Goal: Task Accomplishment & Management: Manage account settings

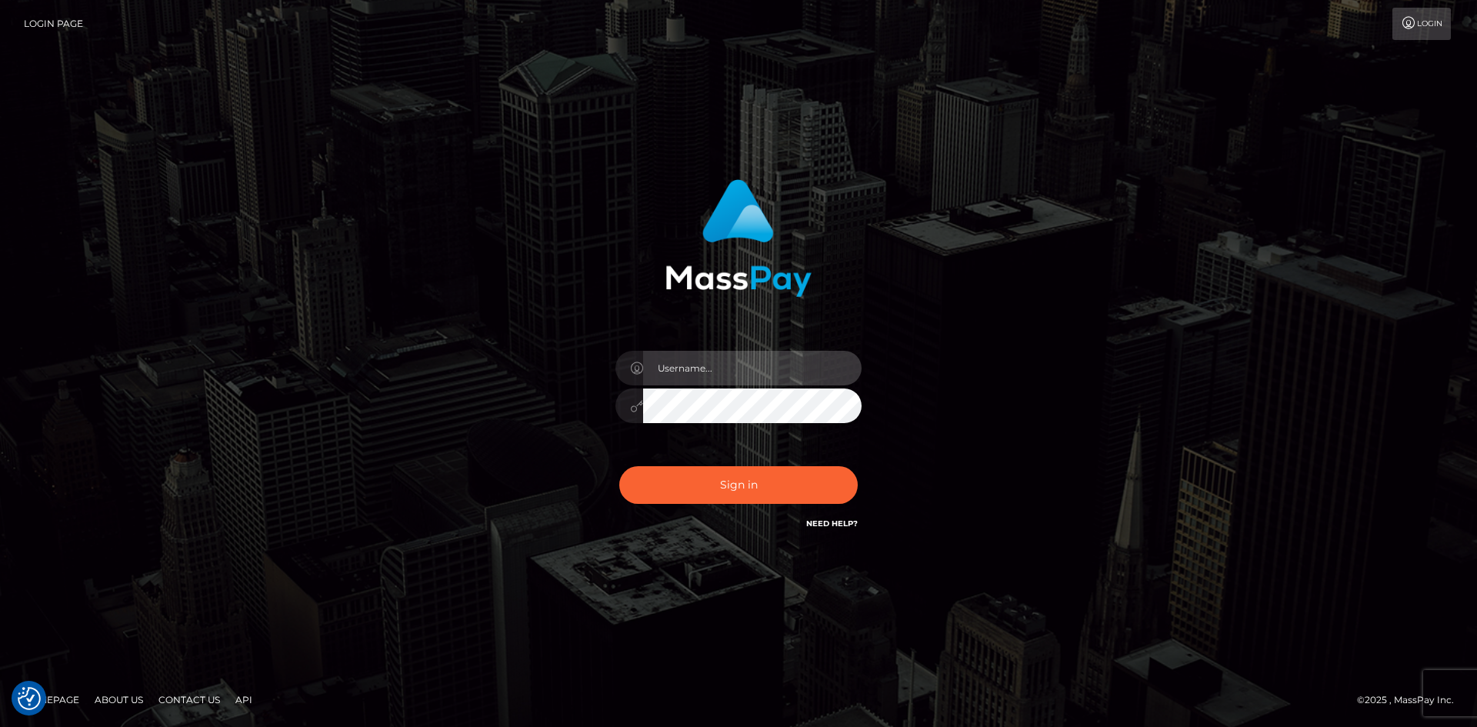
click at [685, 379] on input "text" at bounding box center [752, 368] width 218 height 35
type input "asmr.queenanne@gmail.com"
click at [619, 466] on button "Sign in" at bounding box center [738, 485] width 238 height 38
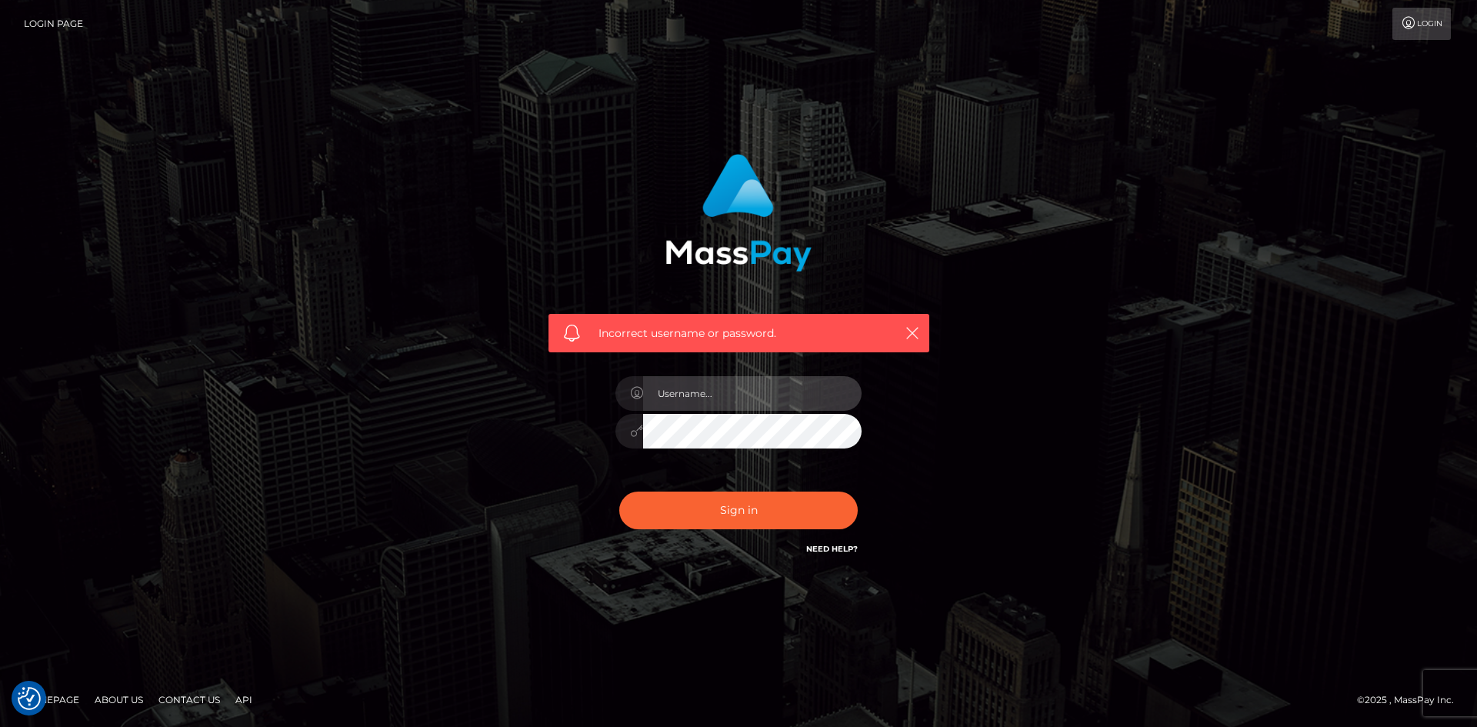
click at [752, 381] on input "text" at bounding box center [752, 393] width 218 height 35
type input "asmr.queenanne@gmail.com"
click at [619, 492] on button "Sign in" at bounding box center [738, 511] width 238 height 38
click at [821, 546] on link "Need Help?" at bounding box center [832, 549] width 52 height 10
click at [839, 552] on link "Need Help?" at bounding box center [832, 549] width 52 height 10
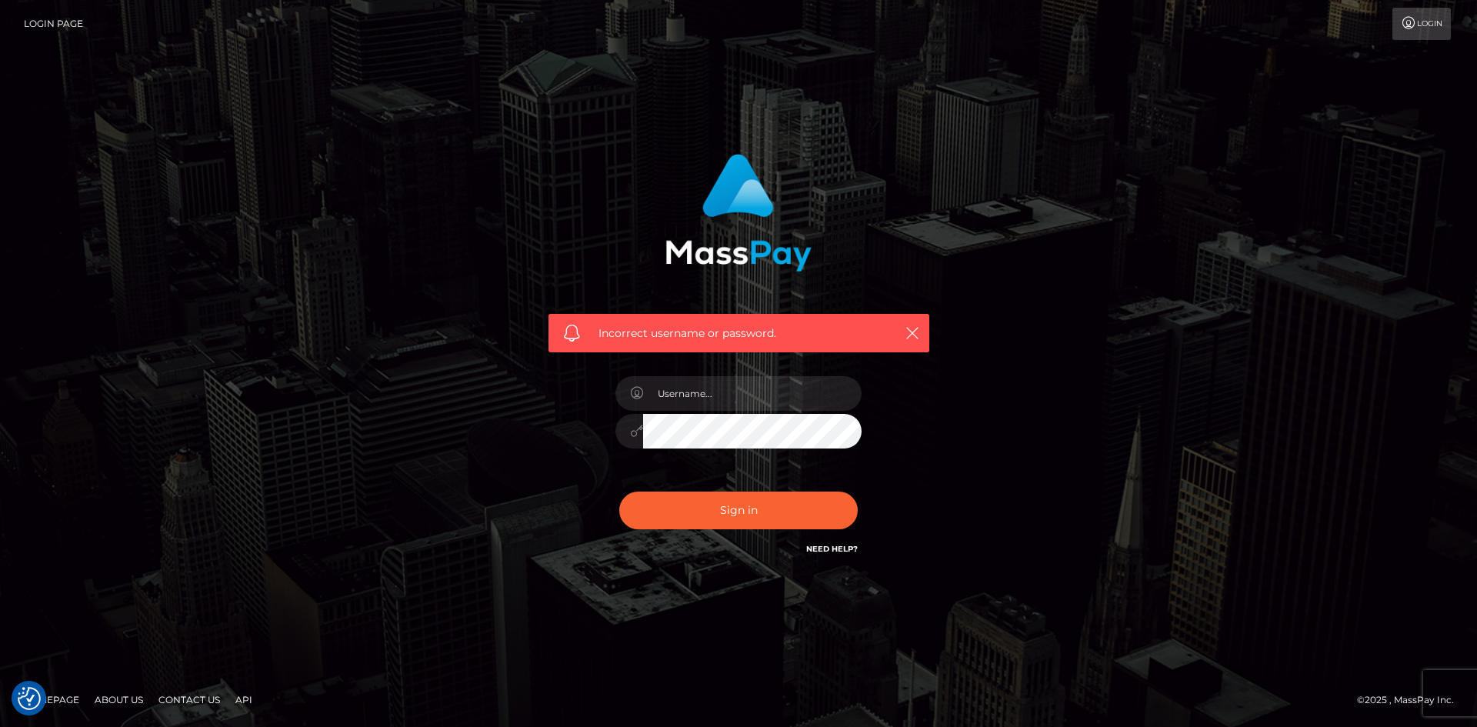
click at [823, 542] on h6 "Need Help?" at bounding box center [832, 548] width 52 height 13
click at [822, 544] on link "Need Help?" at bounding box center [832, 549] width 52 height 10
click at [932, 333] on div "Incorrect username or password." at bounding box center [739, 247] width 404 height 210
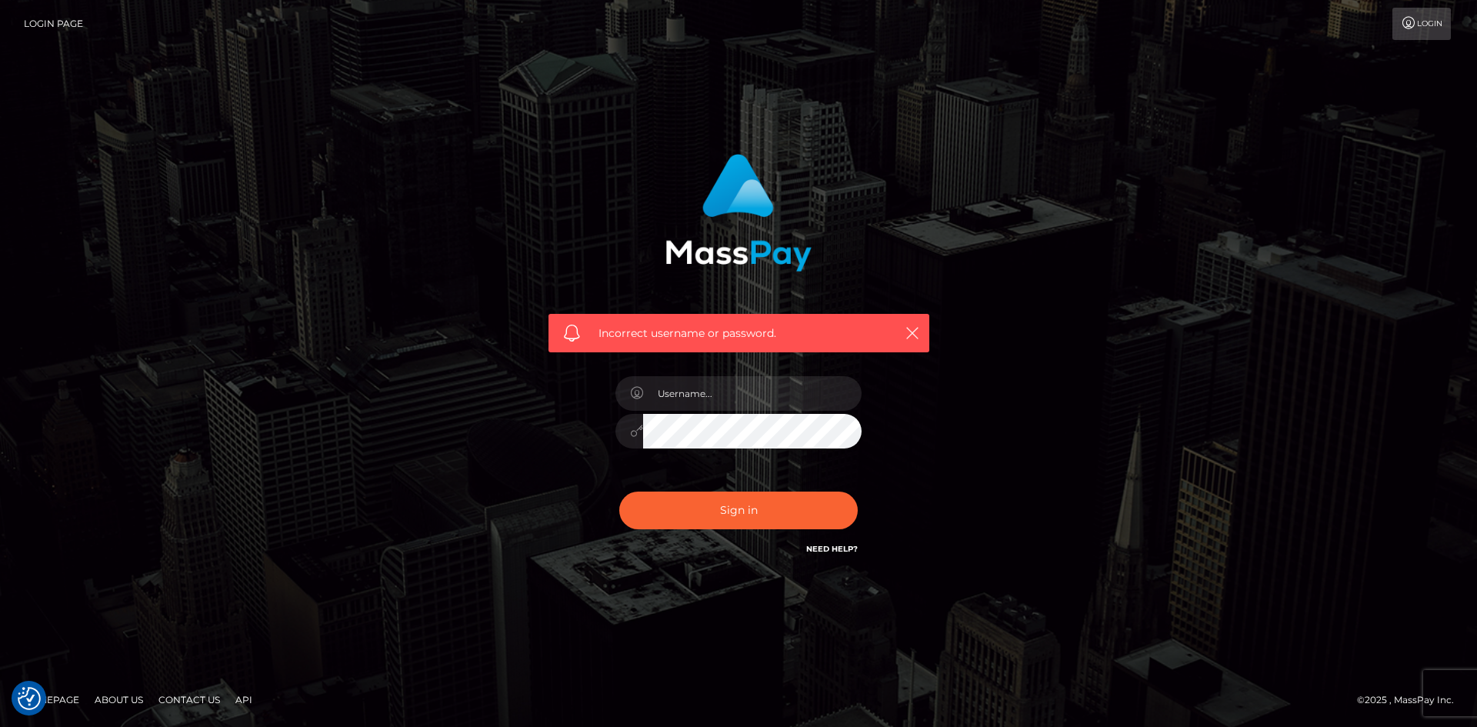
click at [1401, 18] on icon at bounding box center [1409, 23] width 16 height 12
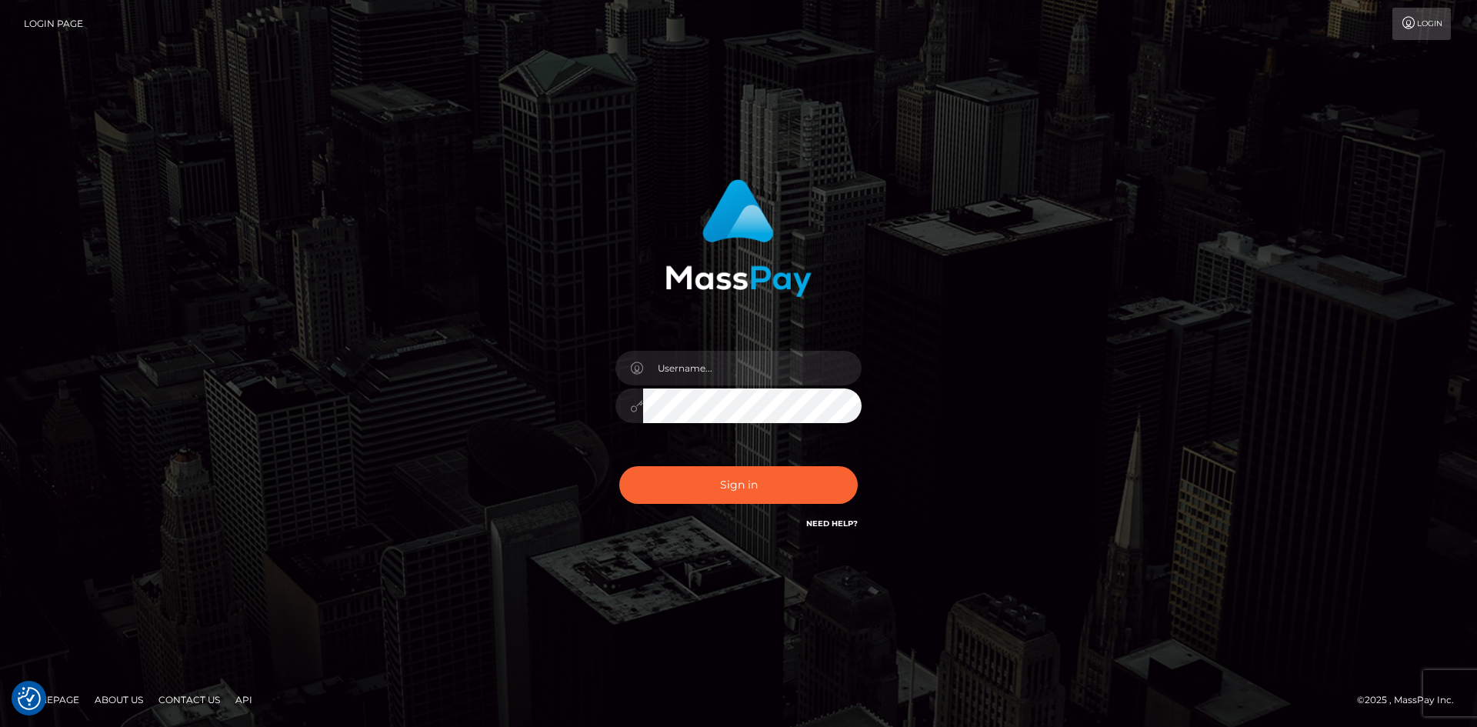
click at [45, 27] on link "Login Page" at bounding box center [53, 24] width 59 height 32
click at [910, 464] on div "Sign in" at bounding box center [739, 356] width 404 height 376
click at [877, 435] on div "Sign in" at bounding box center [739, 356] width 404 height 376
drag, startPoint x: 877, startPoint y: 435, endPoint x: 902, endPoint y: 606, distance: 173.3
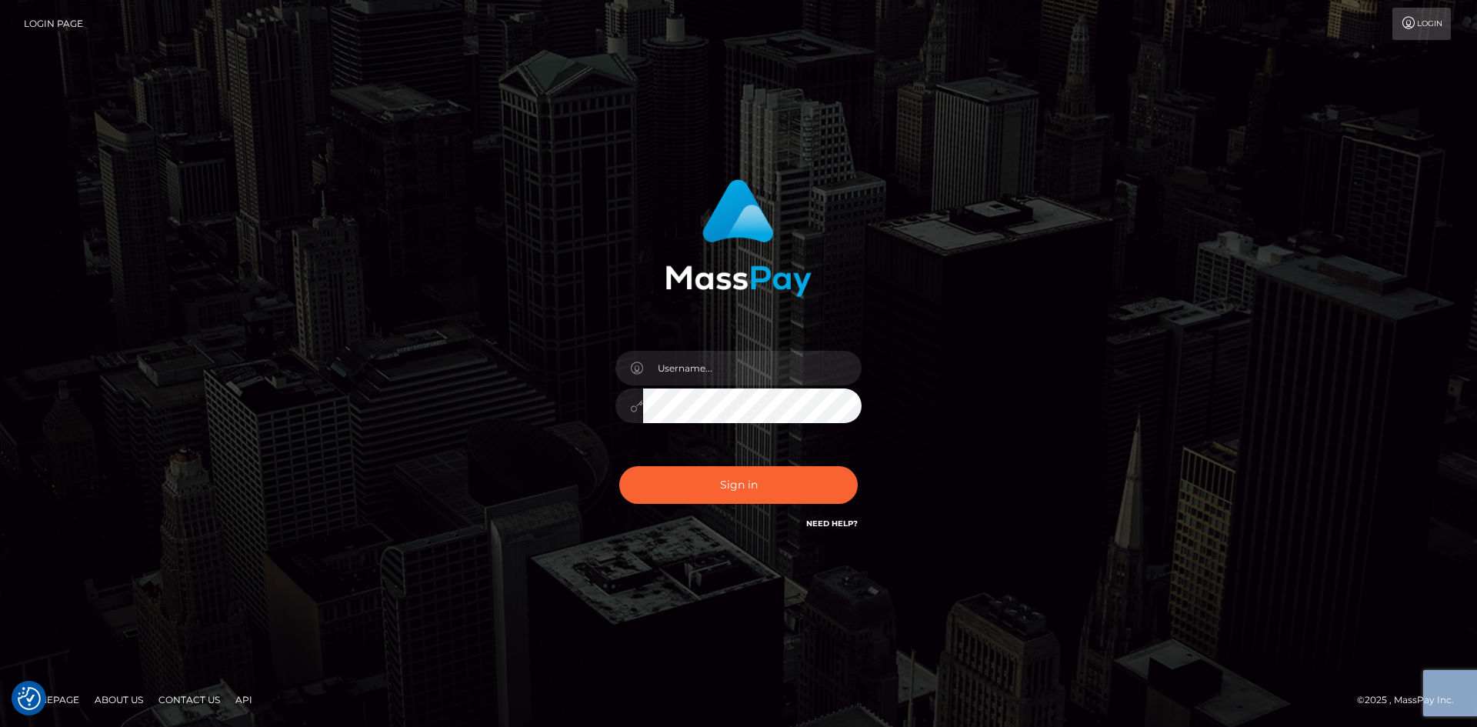
click at [877, 446] on div "Sign in" at bounding box center [739, 356] width 404 height 376
click at [804, 522] on div "Sign in Need Help?" at bounding box center [738, 491] width 269 height 68
click at [817, 522] on link "Need Help?" at bounding box center [832, 524] width 52 height 10
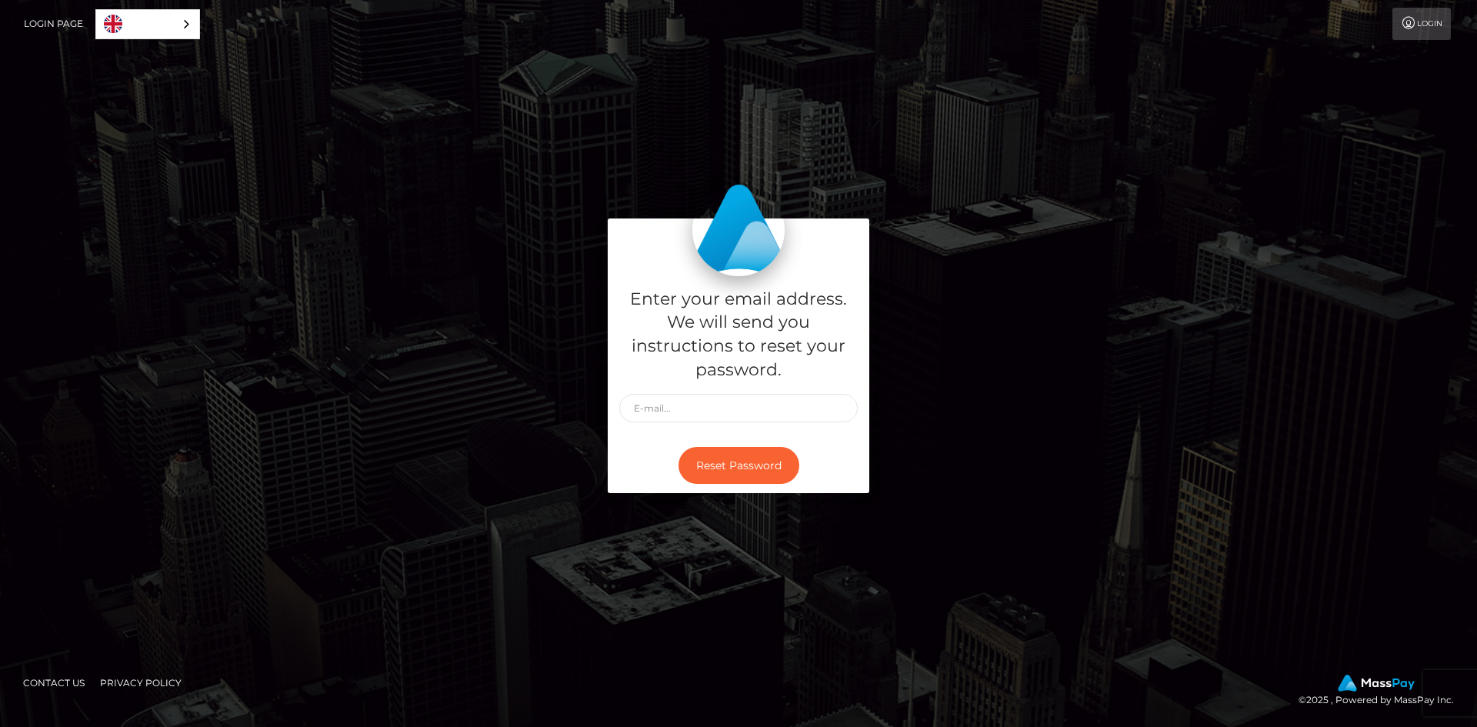
click at [704, 391] on div "Enter your email address. We will send you instructions to reset your password." at bounding box center [739, 357] width 262 height 162
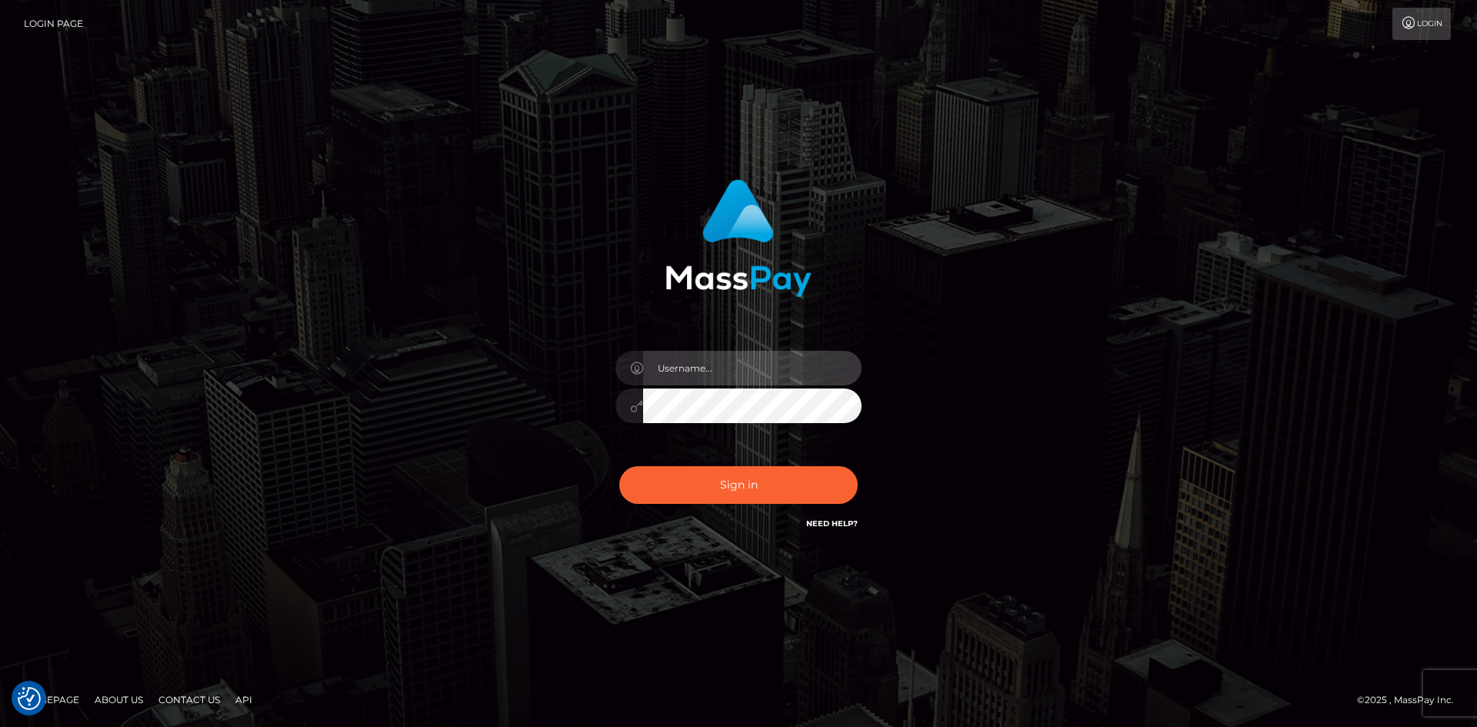
click at [704, 373] on input "text" at bounding box center [752, 368] width 218 height 35
type input "[EMAIL_ADDRESS][DOMAIN_NAME]"
click at [619, 466] on button "Sign in" at bounding box center [738, 485] width 238 height 38
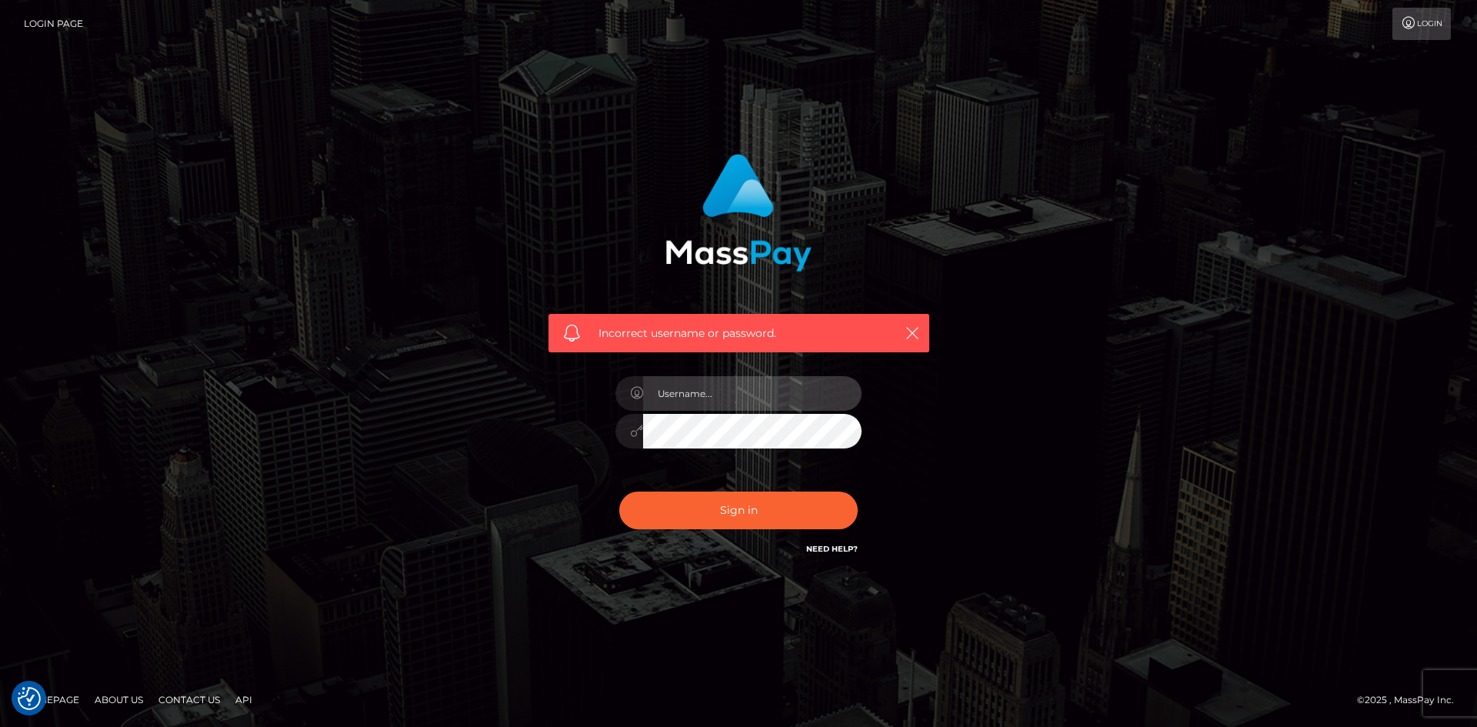
click at [710, 387] on input "text" at bounding box center [752, 393] width 218 height 35
type input "[EMAIL_ADDRESS][DOMAIN_NAME]"
drag, startPoint x: 887, startPoint y: 132, endPoint x: 864, endPoint y: 116, distance: 27.7
click at [887, 132] on div "Incorrect username or password. asmr.queenanne@gmail.com" at bounding box center [738, 363] width 1477 height 673
click at [696, 402] on input "[EMAIL_ADDRESS][DOMAIN_NAME]" at bounding box center [752, 393] width 218 height 35
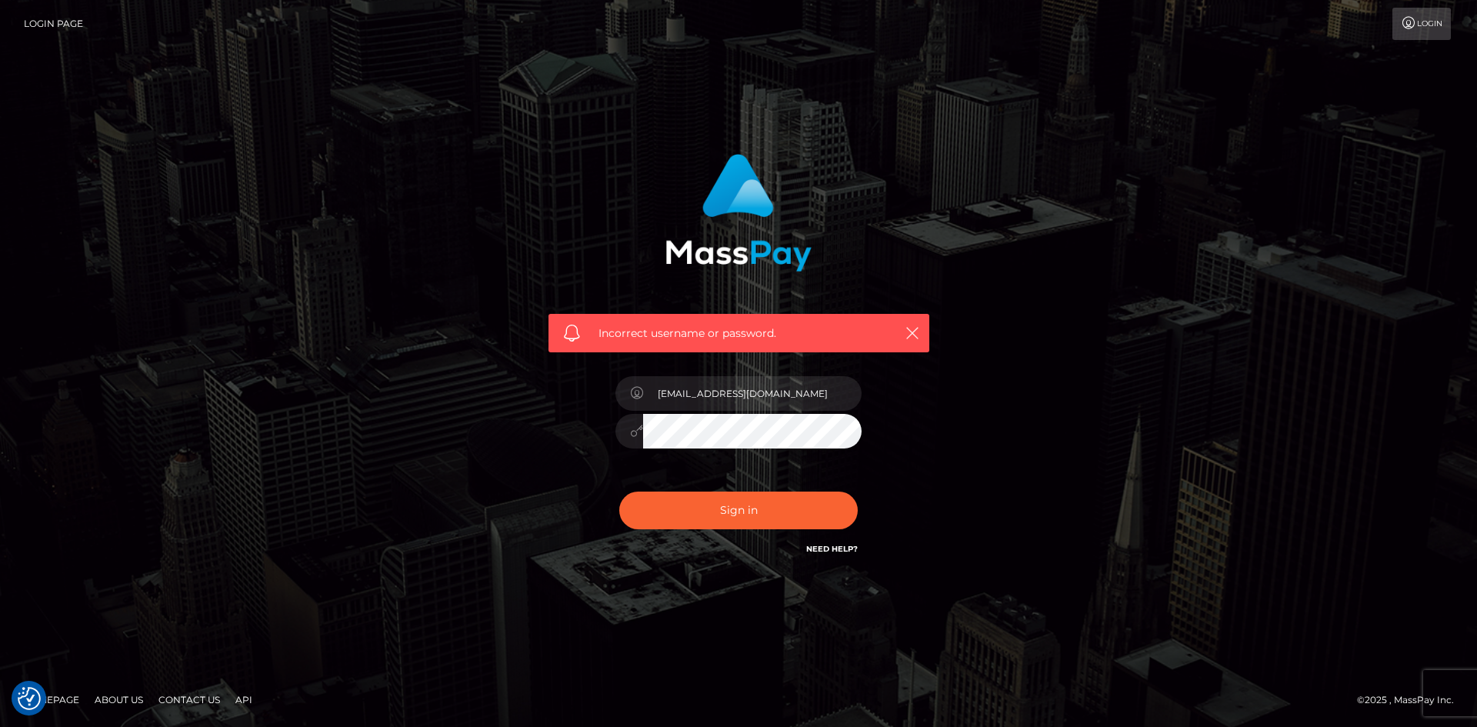
click at [715, 460] on div "asmr.queenanne@gmail.com" at bounding box center [738, 424] width 269 height 118
click at [619, 492] on button "Sign in" at bounding box center [738, 511] width 238 height 38
click at [715, 387] on input "text" at bounding box center [752, 393] width 218 height 35
click at [854, 391] on input "[EMAIL_ADDRESS][DOMAIN_NAME]" at bounding box center [752, 393] width 218 height 35
type input "asmr.queenanne@gmail.com"
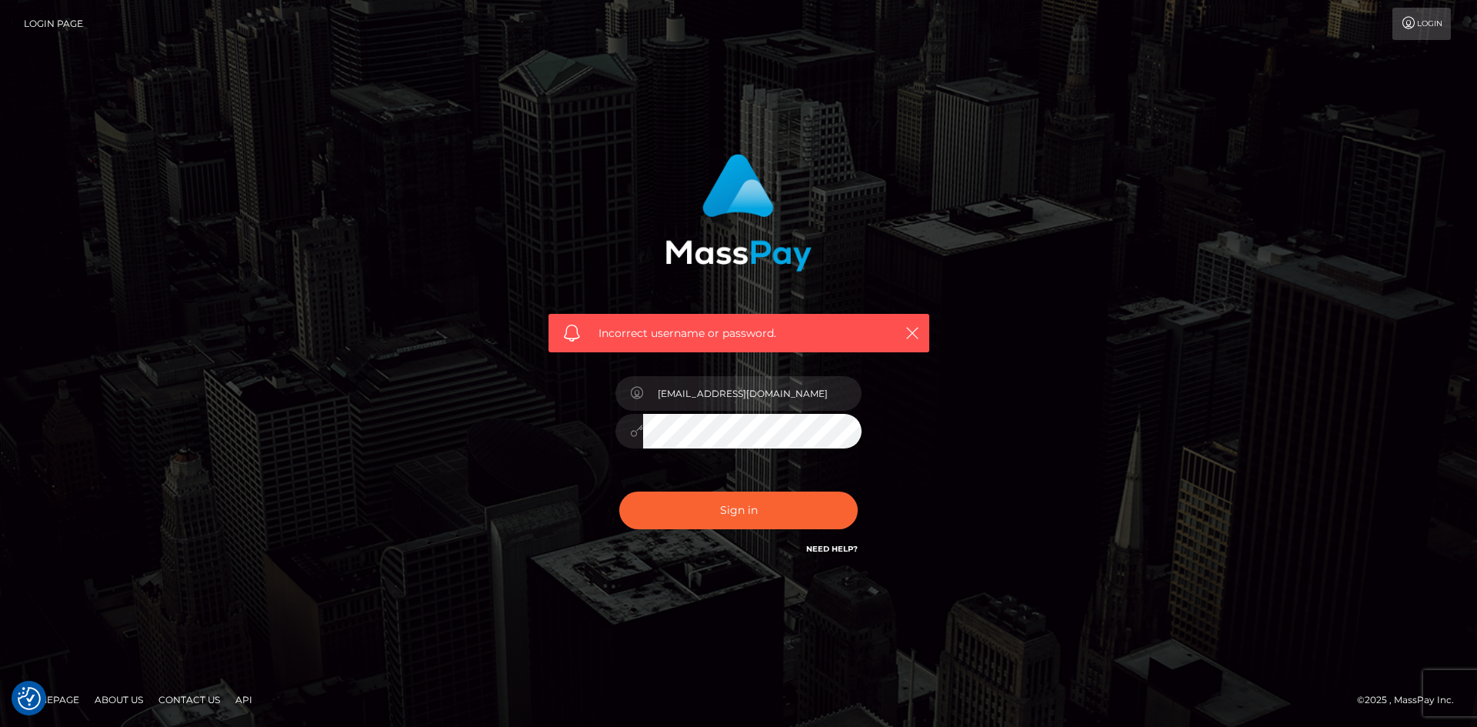
click at [758, 458] on div "asmr.queenanne@gmail.com" at bounding box center [738, 424] width 269 height 118
drag, startPoint x: 835, startPoint y: 385, endPoint x: 327, endPoint y: 372, distance: 507.9
click at [327, 372] on div "Incorrect username or password. asmr.queenanne@gmail.com" at bounding box center [738, 363] width 877 height 442
click at [619, 492] on button "Sign in" at bounding box center [738, 511] width 238 height 38
click at [723, 402] on input "text" at bounding box center [752, 393] width 218 height 35
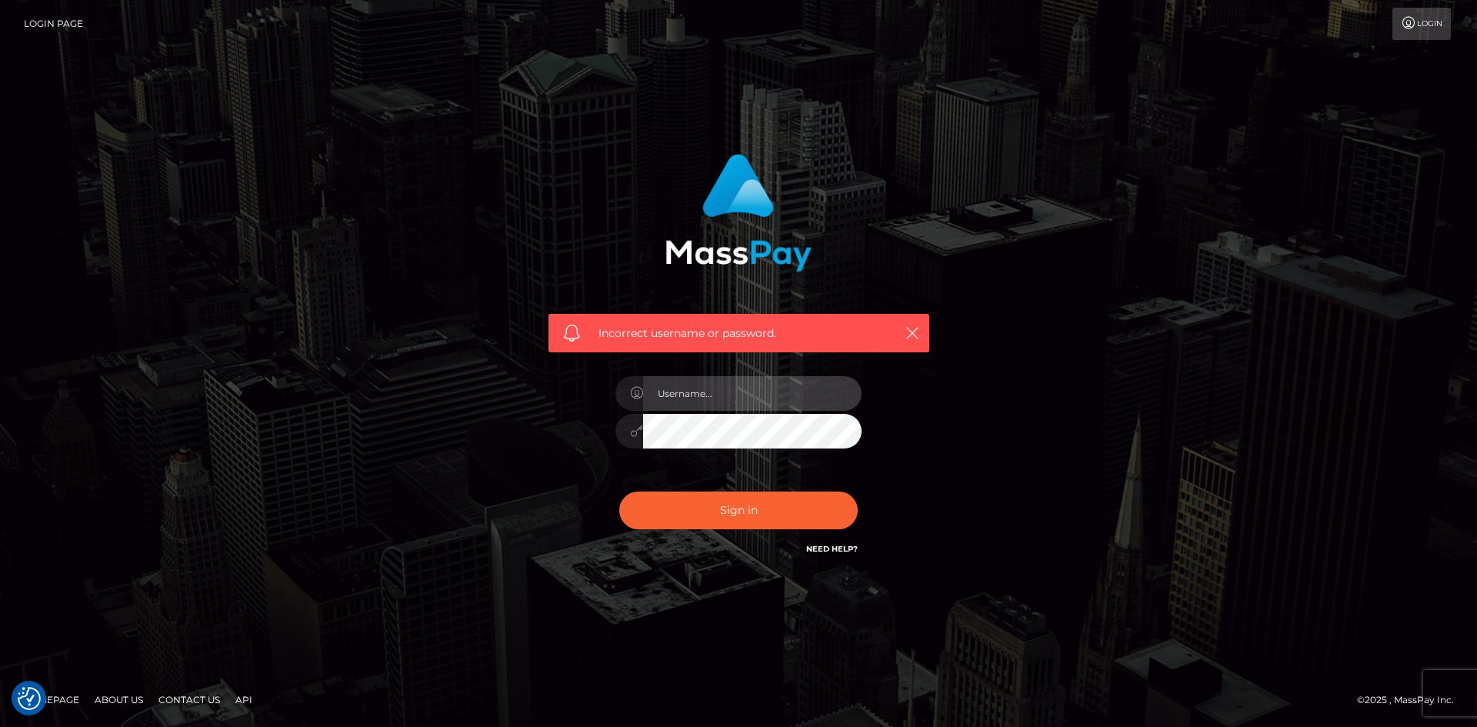
paste input "[EMAIL_ADDRESS][DOMAIN_NAME]"
type input "[EMAIL_ADDRESS][DOMAIN_NAME]"
click at [619, 492] on button "Sign in" at bounding box center [738, 511] width 238 height 38
click at [827, 539] on div "Sign in Need Help?" at bounding box center [738, 516] width 269 height 68
click at [827, 545] on link "Need Help?" at bounding box center [832, 549] width 52 height 10
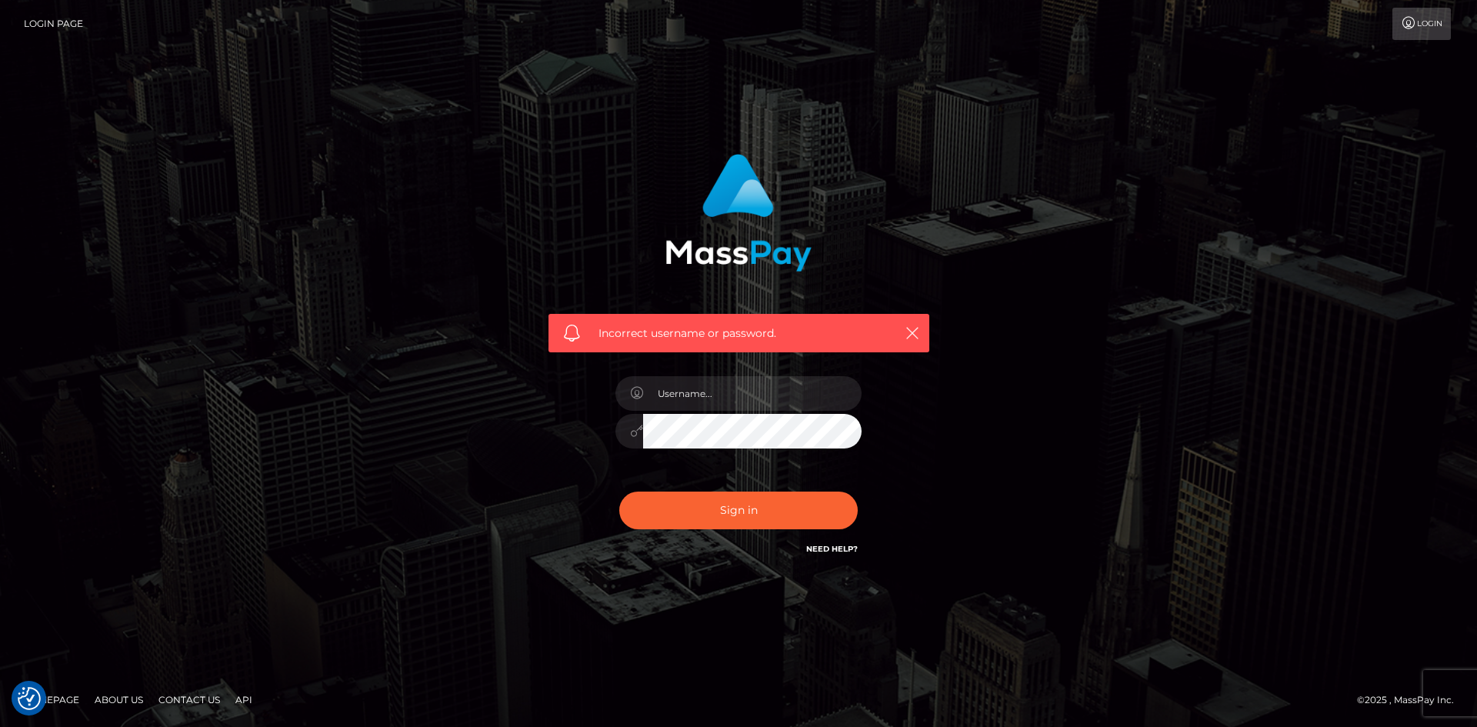
click at [27, 18] on link "Login Page" at bounding box center [53, 24] width 59 height 32
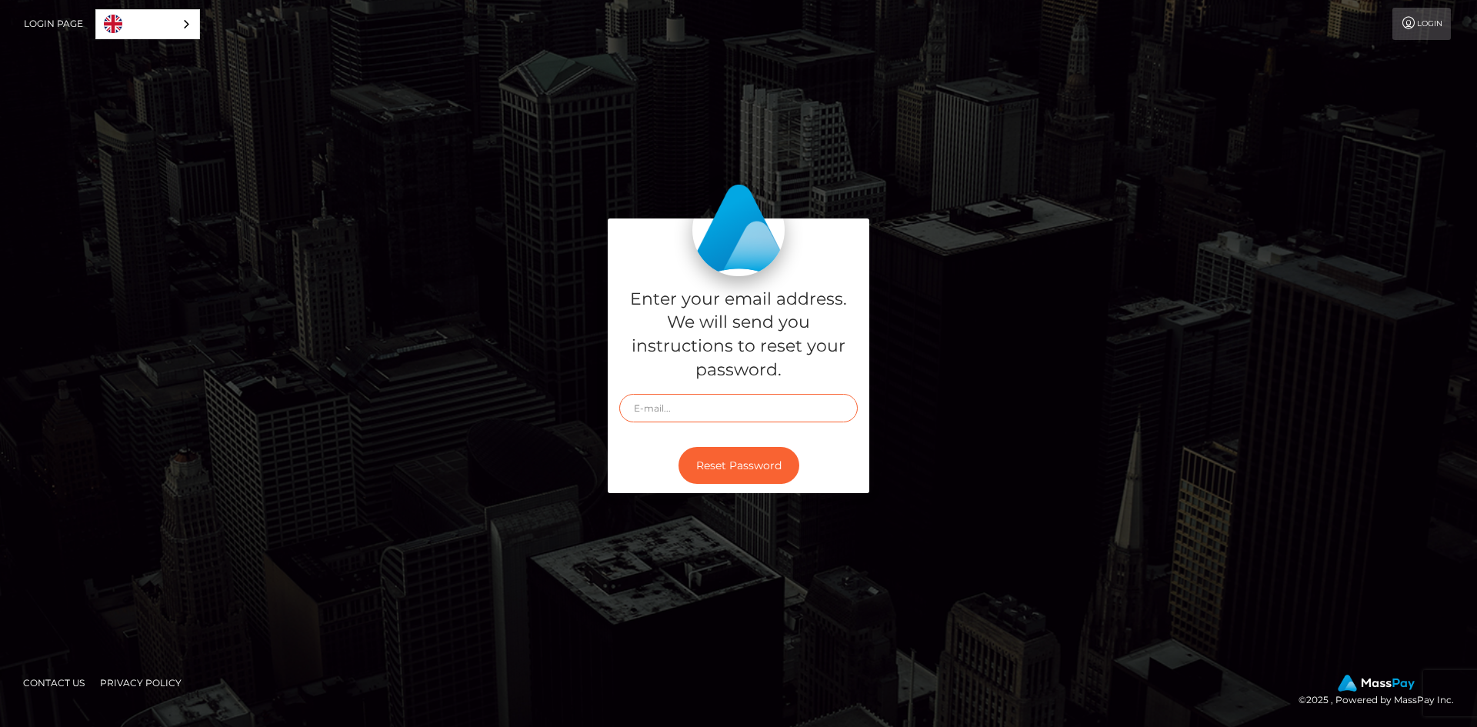
click at [654, 402] on input "text" at bounding box center [738, 408] width 238 height 28
paste input "asmr.queenanne@gmail.com"
type input "[EMAIL_ADDRESS][DOMAIN_NAME]"
click at [719, 464] on button "Reset Password" at bounding box center [739, 466] width 121 height 38
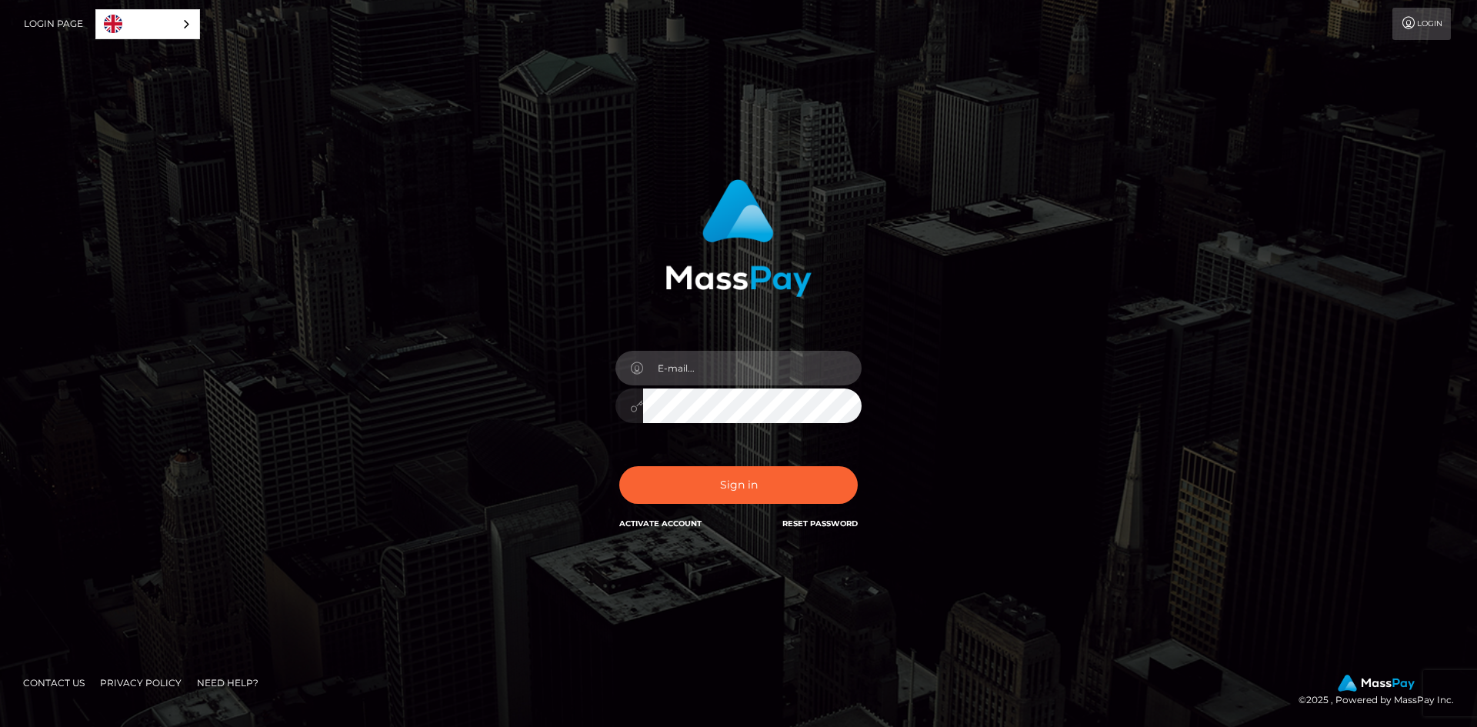
click at [733, 365] on input "email" at bounding box center [752, 368] width 218 height 35
paste input "[EMAIL_ADDRESS][DOMAIN_NAME]"
type input "[EMAIL_ADDRESS][DOMAIN_NAME]"
click at [619, 466] on button "Sign in" at bounding box center [738, 485] width 238 height 38
